Goal: Communication & Community: Answer question/provide support

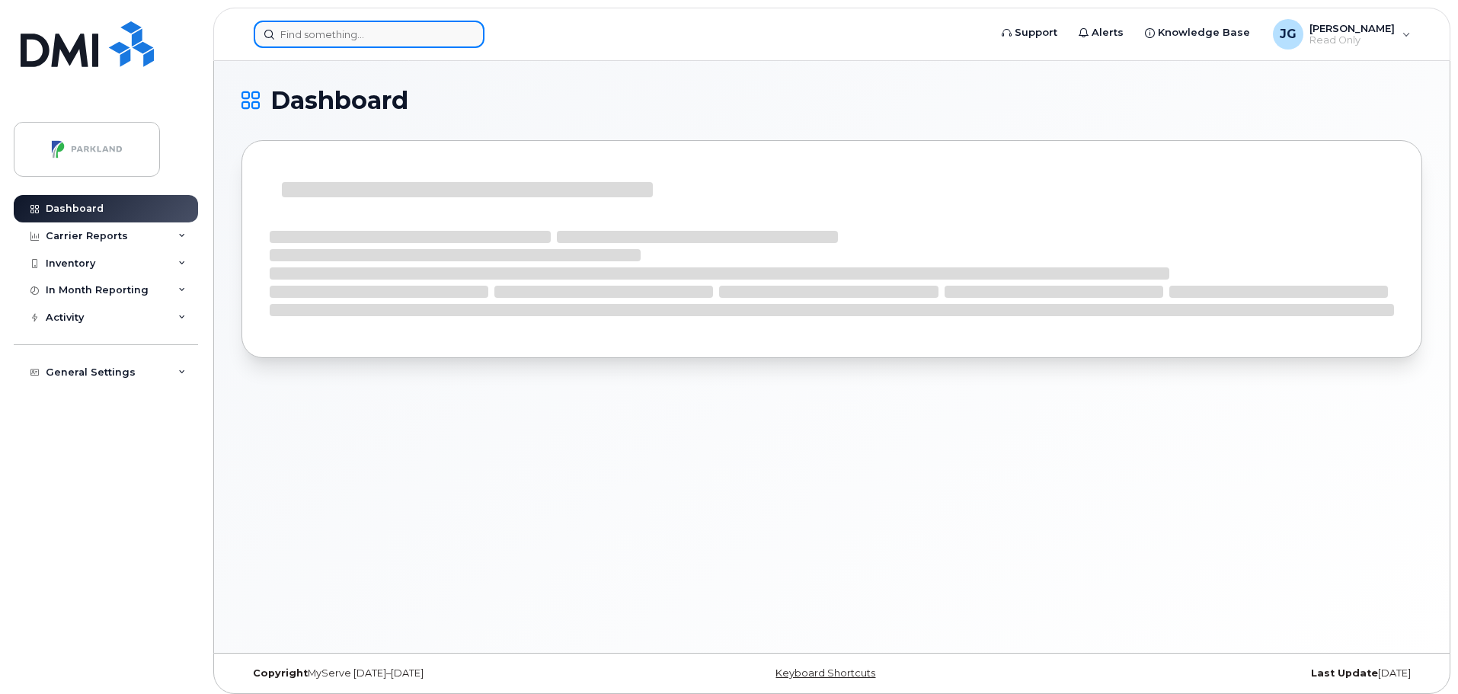
click at [335, 33] on input at bounding box center [369, 34] width 231 height 27
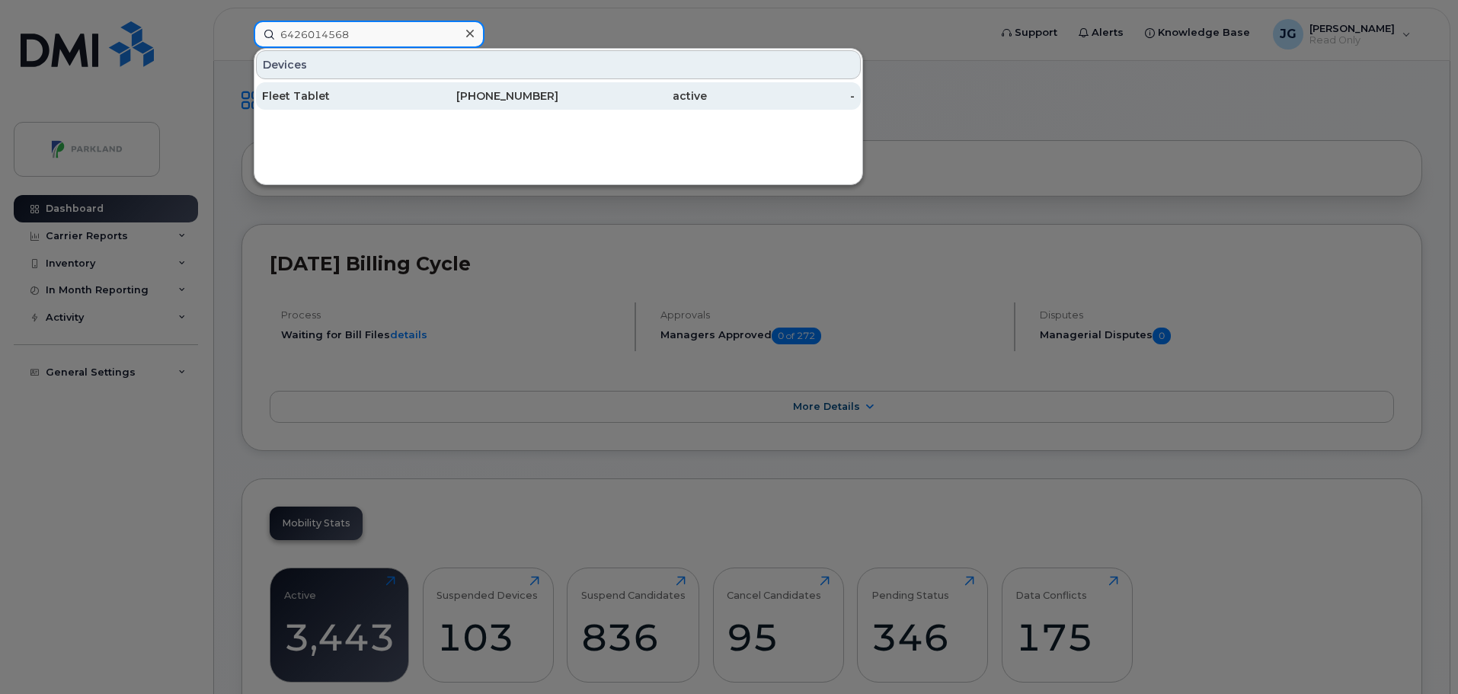
type input "6426014568"
click at [506, 98] on div "587-438-9573" at bounding box center [485, 95] width 149 height 15
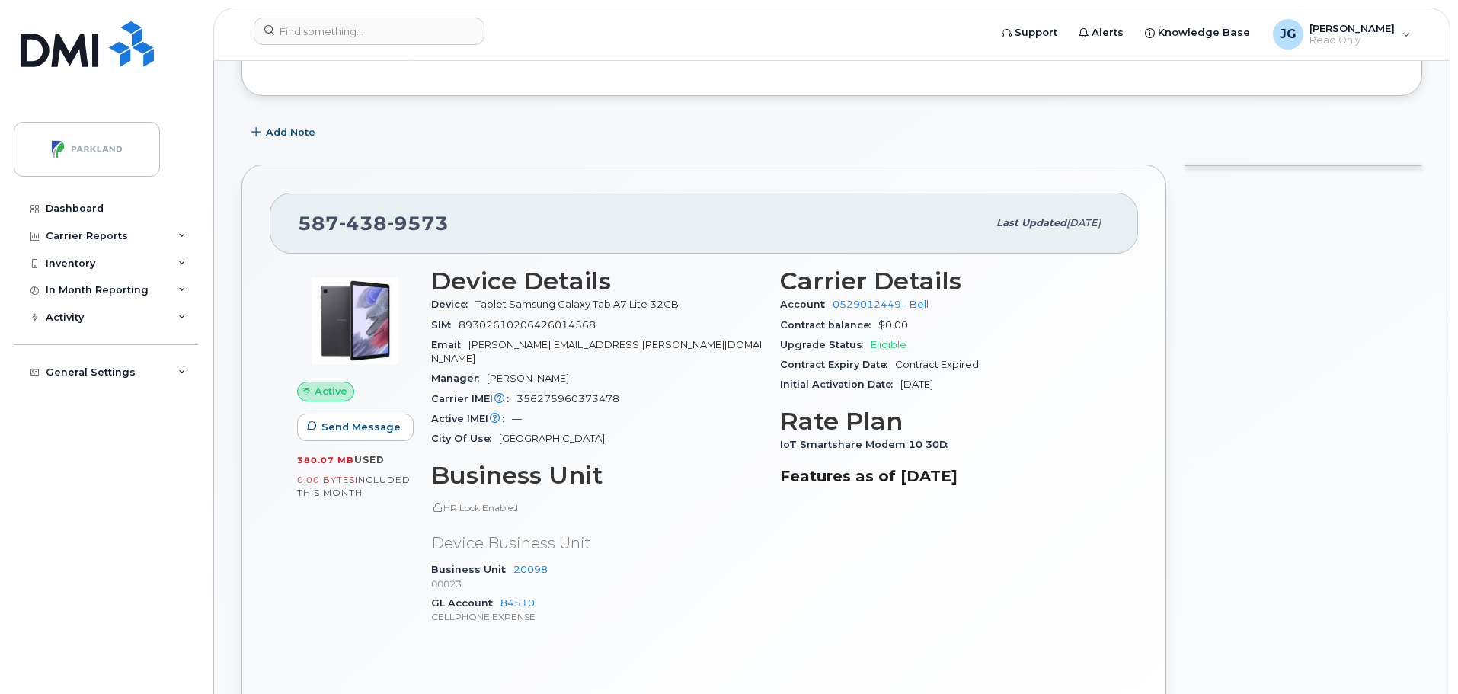
scroll to position [152, 0]
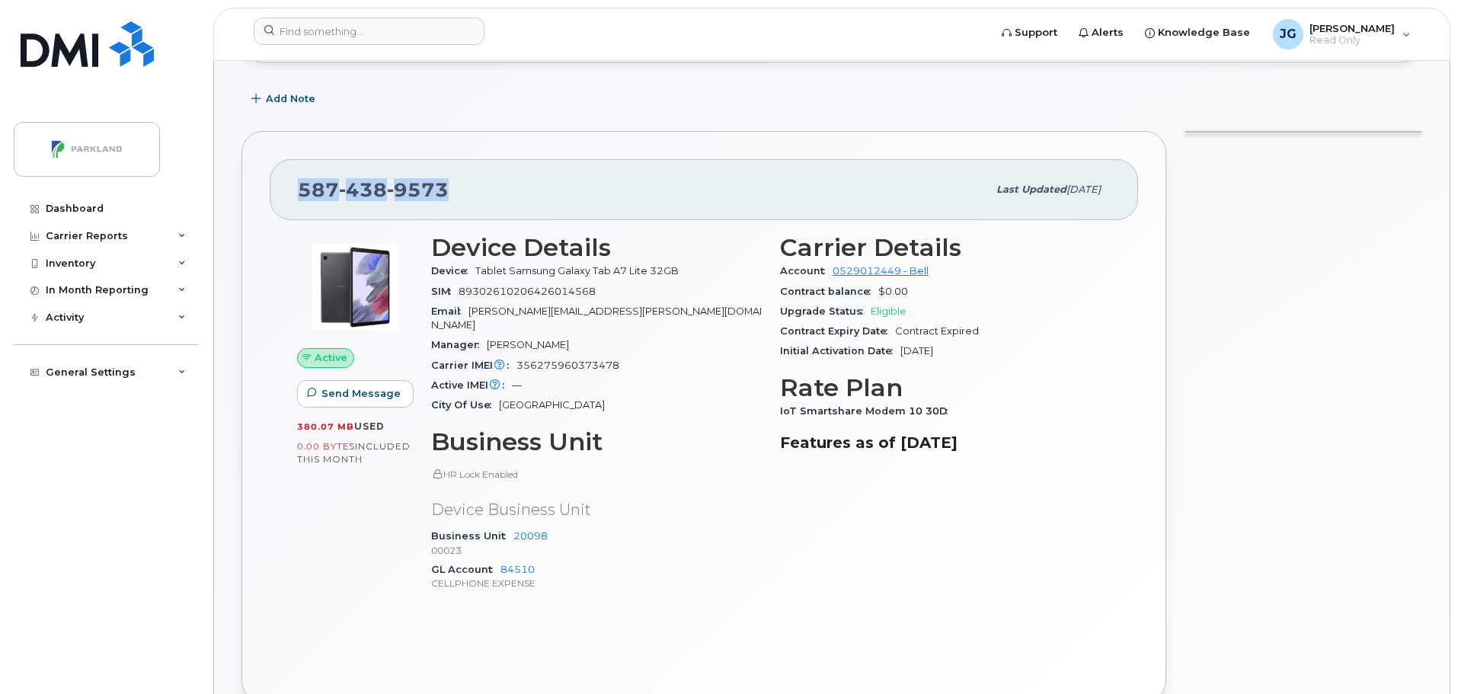
drag, startPoint x: 447, startPoint y: 184, endPoint x: 301, endPoint y: 185, distance: 146.3
click at [301, 185] on div "[PHONE_NUMBER]" at bounding box center [643, 190] width 690 height 32
copy span "[PHONE_NUMBER]"
click at [361, 395] on span "Send Message" at bounding box center [361, 393] width 79 height 14
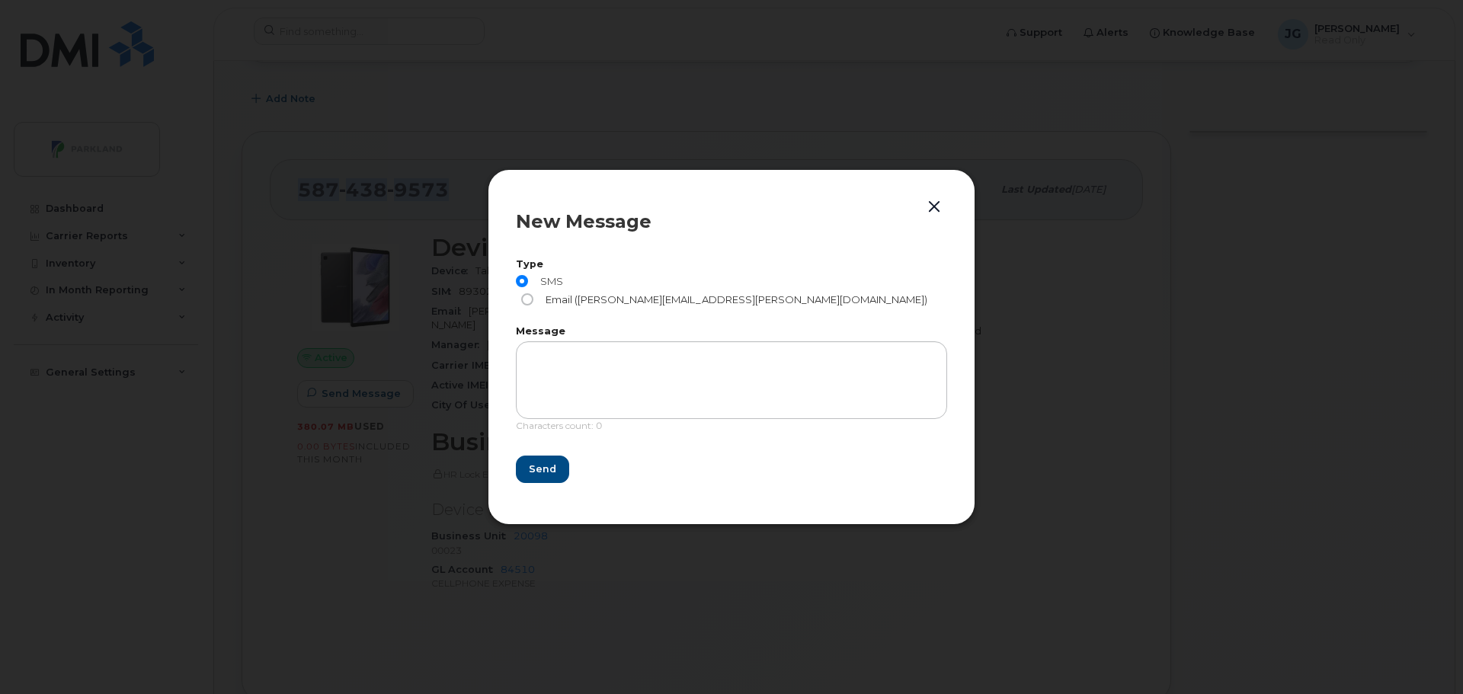
click at [533, 293] on input "Email ([PERSON_NAME][EMAIL_ADDRESS][PERSON_NAME][DOMAIN_NAME])" at bounding box center [527, 299] width 12 height 12
radio input "true"
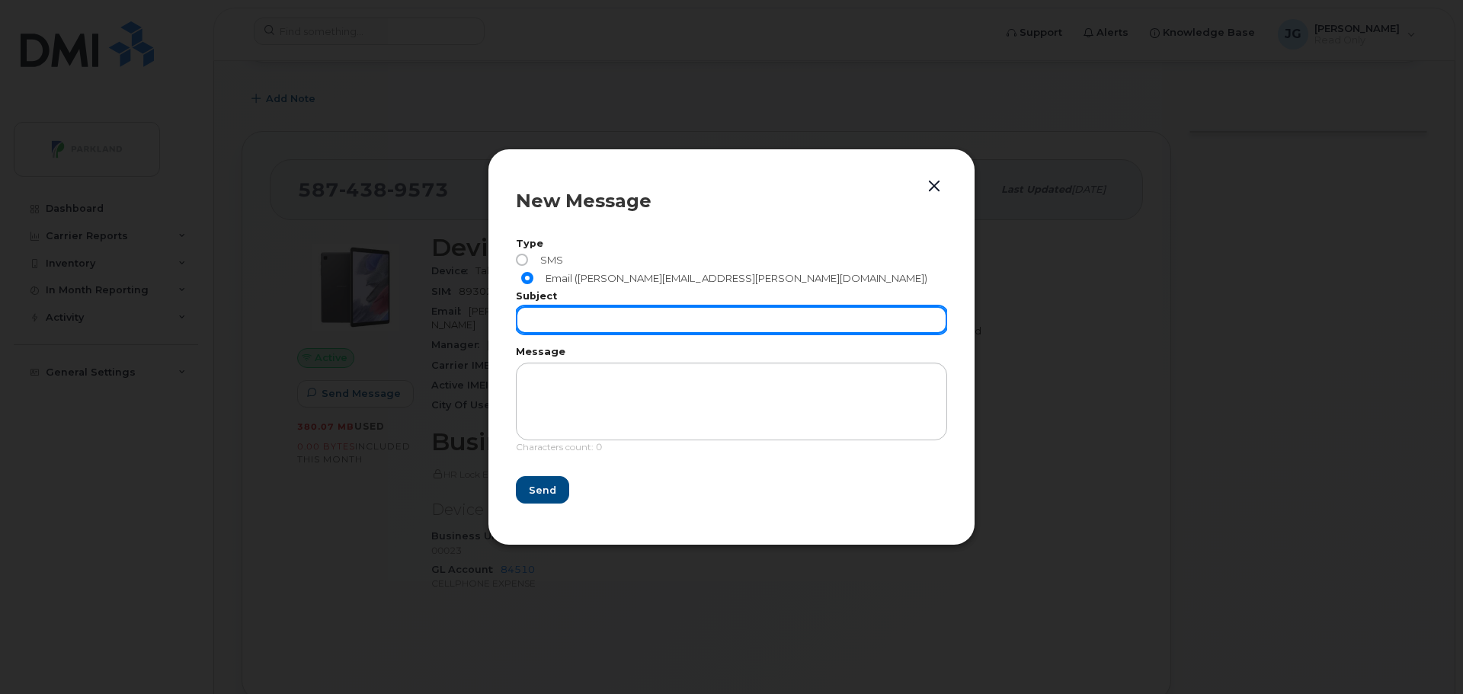
click at [579, 314] on input "text" at bounding box center [731, 319] width 431 height 27
type input "Cancel sim"
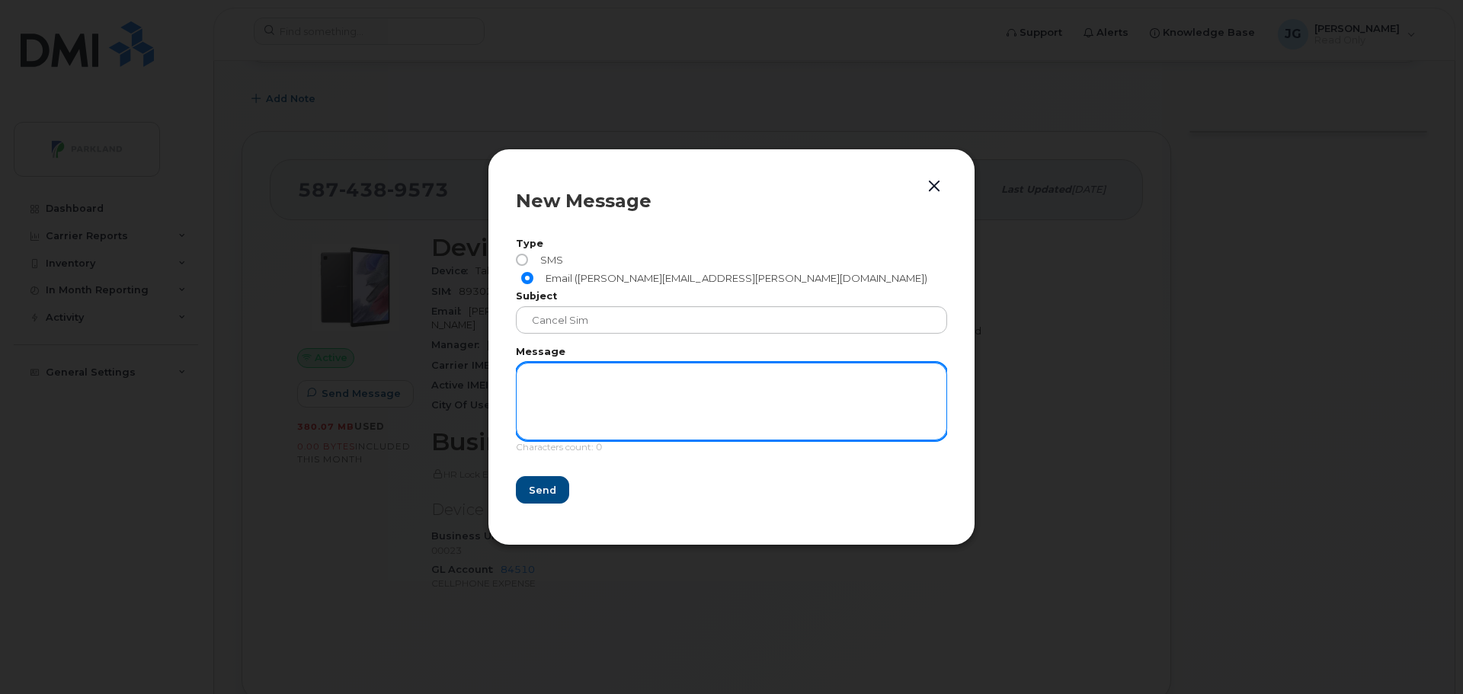
click at [577, 386] on textarea at bounding box center [731, 402] width 431 height 78
paste textarea "5874389573"
type textarea "Phone # [PHONE_NUMBER] Thanks [PERSON_NAME]"
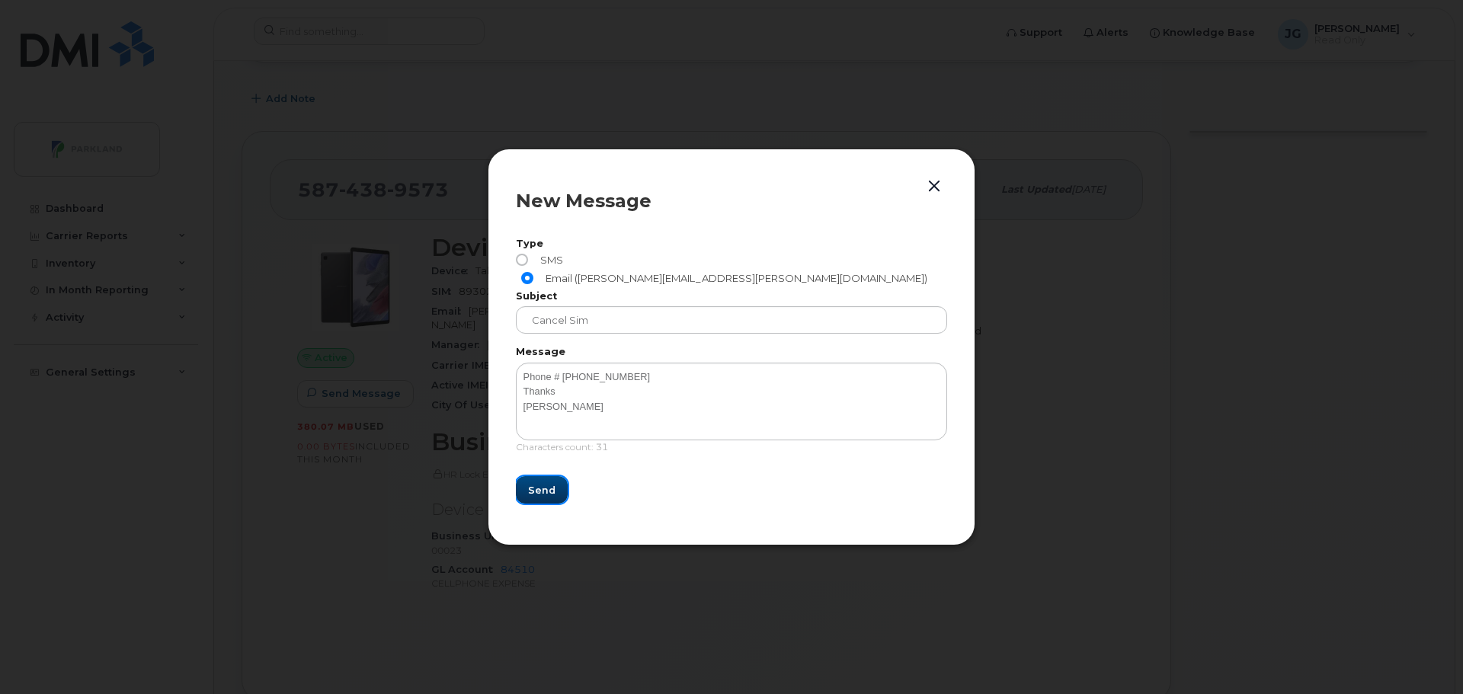
click at [543, 487] on span "Send" at bounding box center [541, 490] width 27 height 14
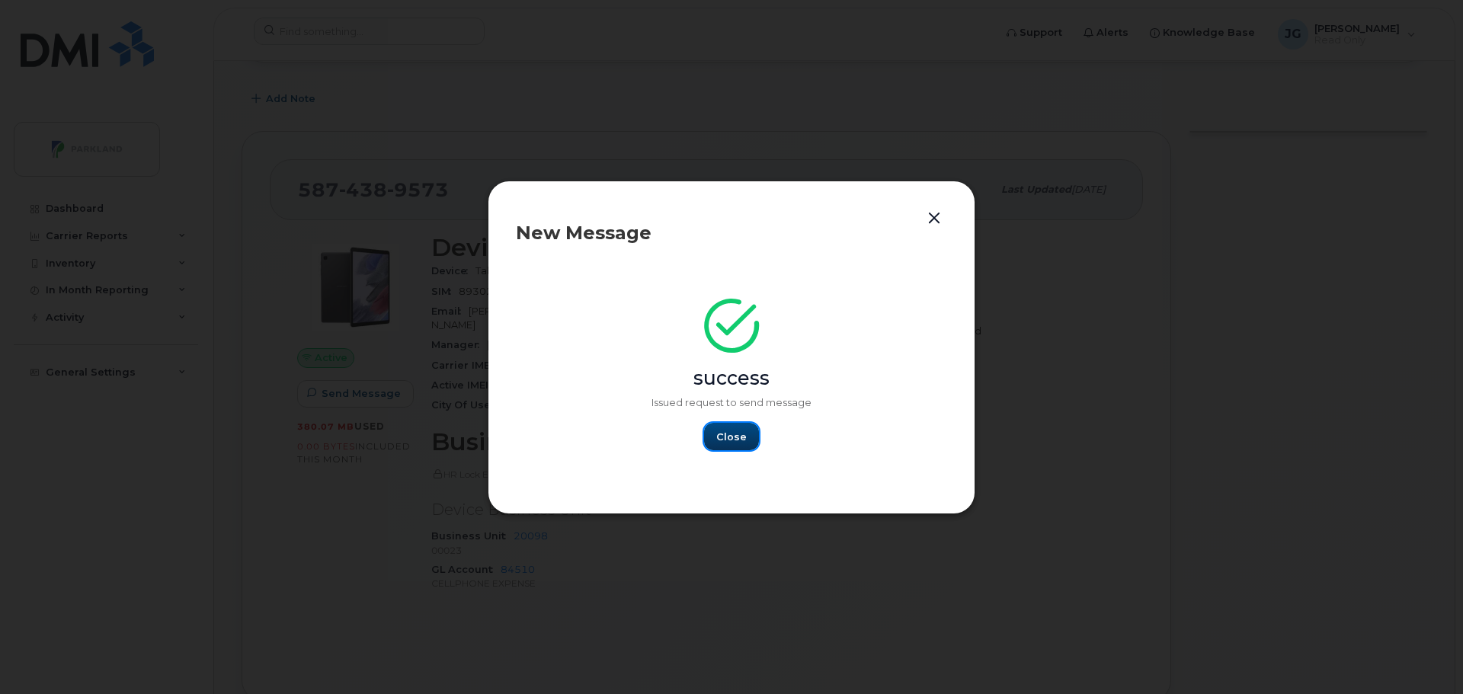
click at [738, 434] on span "Close" at bounding box center [731, 437] width 30 height 14
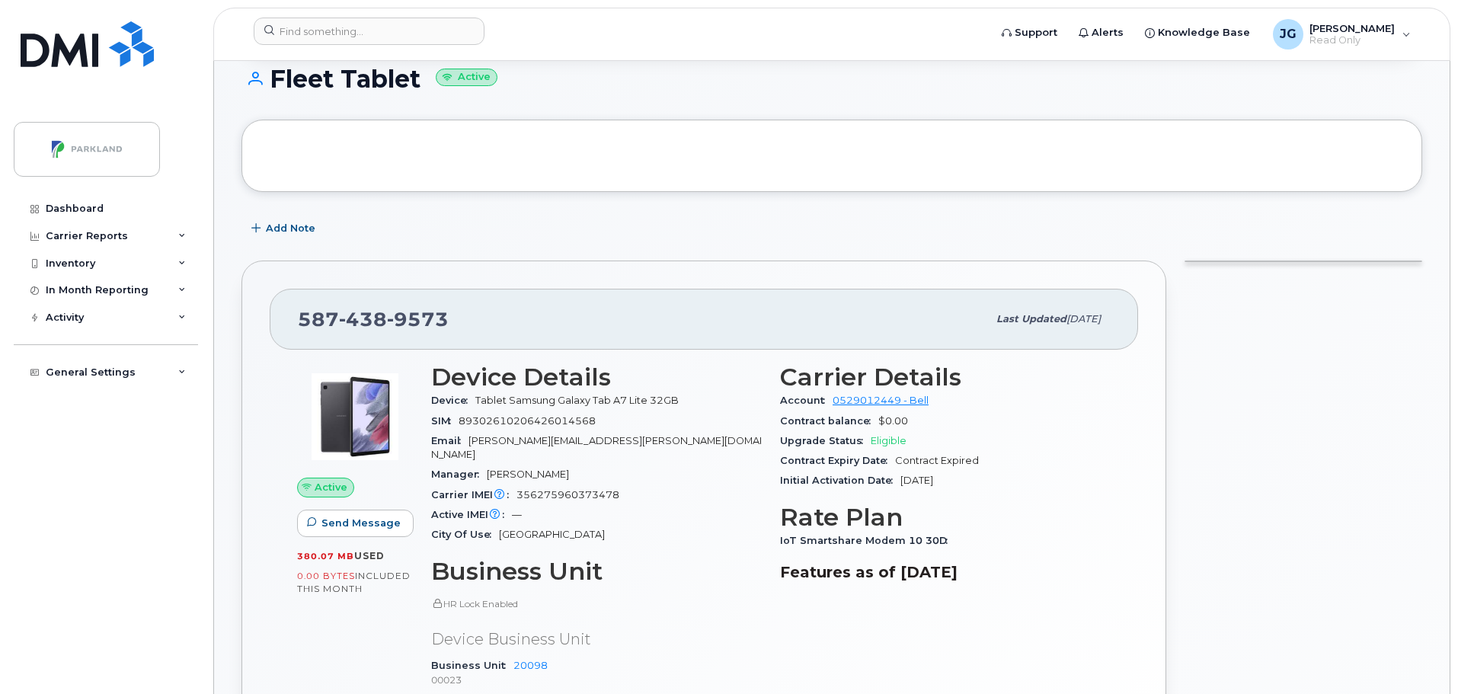
scroll to position [282, 0]
